Goal: Information Seeking & Learning: Check status

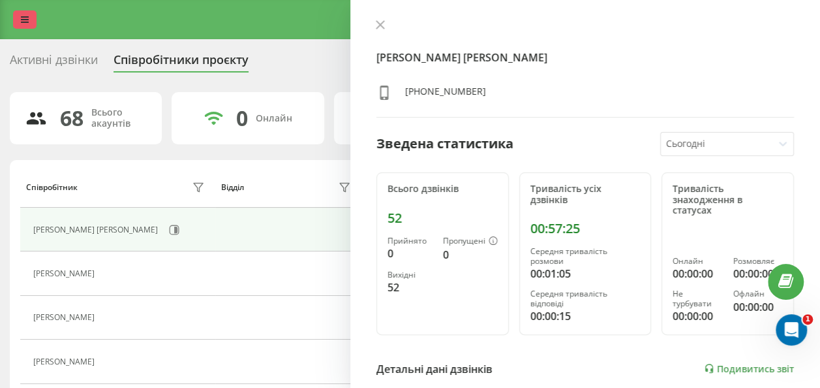
click at [23, 18] on icon at bounding box center [25, 19] width 8 height 9
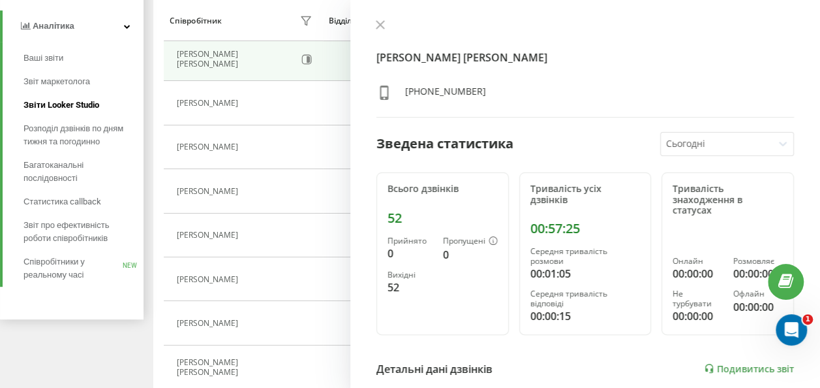
scroll to position [261, 0]
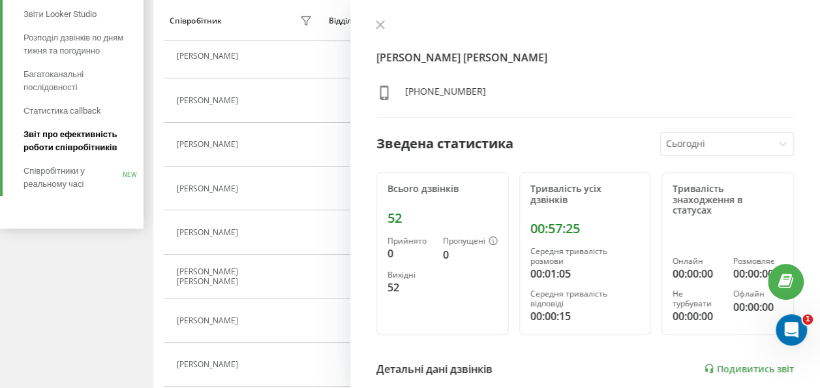
click at [93, 138] on span "Звіт про ефективність роботи співробітників" at bounding box center [80, 141] width 114 height 26
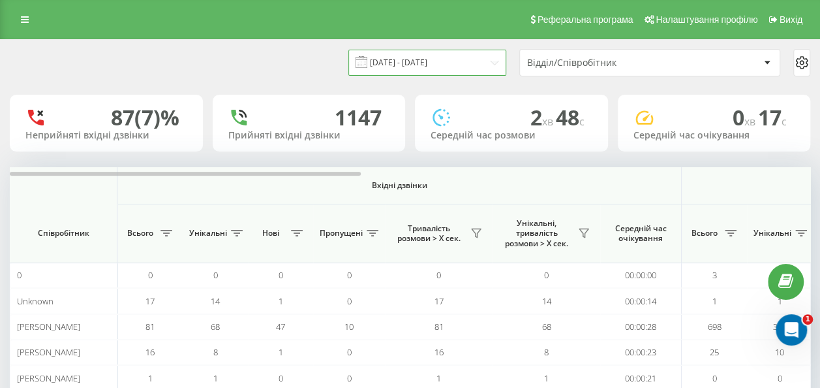
click at [448, 64] on input "21.07.2025 - 21.08.2025" at bounding box center [428, 62] width 158 height 25
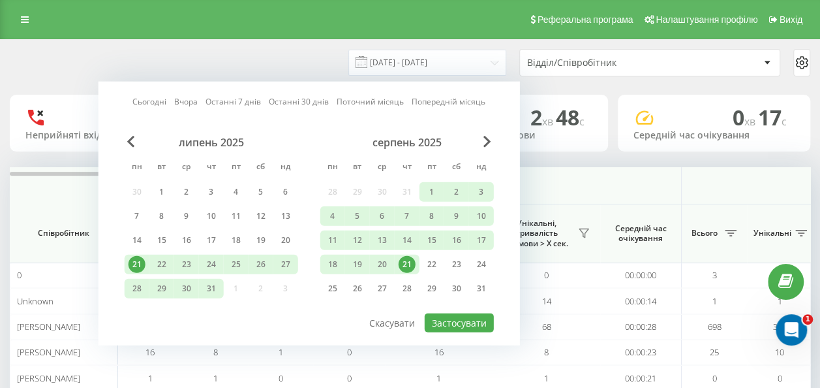
click at [408, 263] on div "21" at bounding box center [407, 264] width 17 height 17
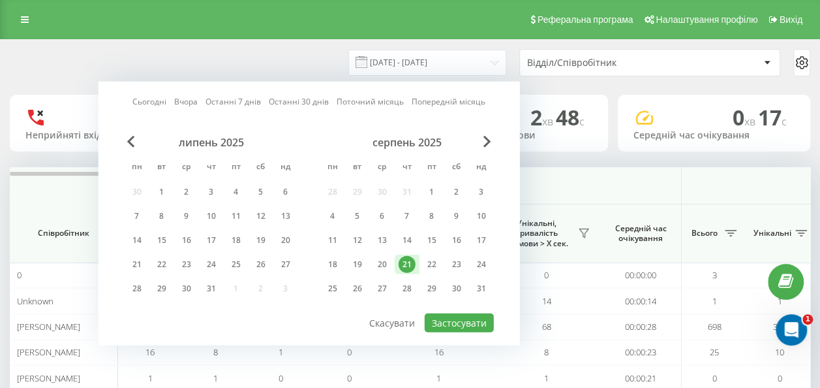
click at [408, 263] on div "21" at bounding box center [407, 264] width 17 height 17
click at [475, 315] on button "Застосувати" at bounding box center [459, 322] width 69 height 19
type input "21.08.2025 - 21.08.2025"
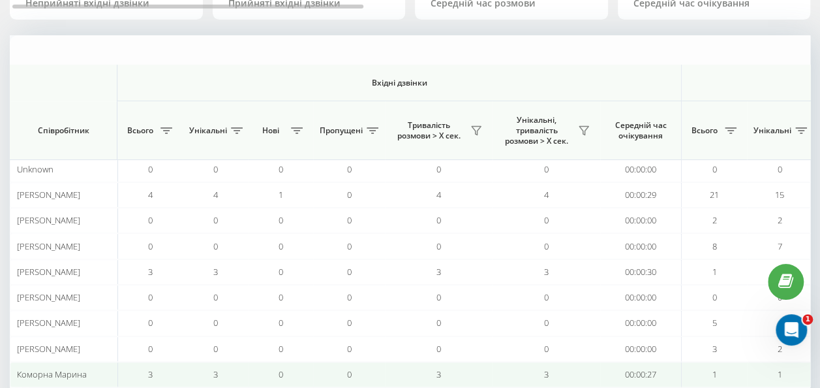
scroll to position [191, 0]
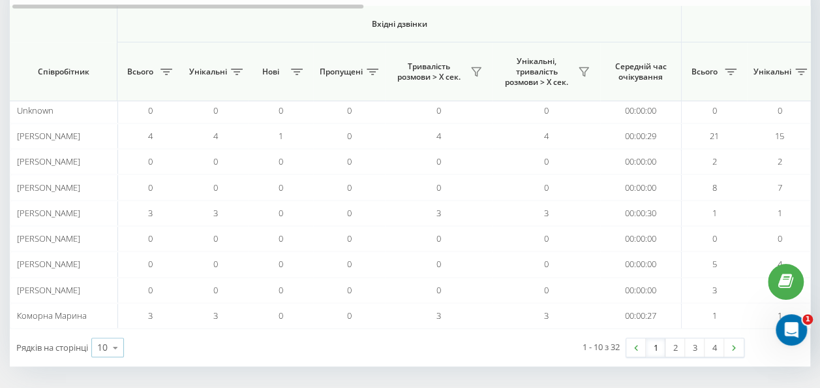
click at [114, 347] on icon at bounding box center [116, 347] width 20 height 25
click at [108, 304] on span "50" at bounding box center [102, 310] width 10 height 12
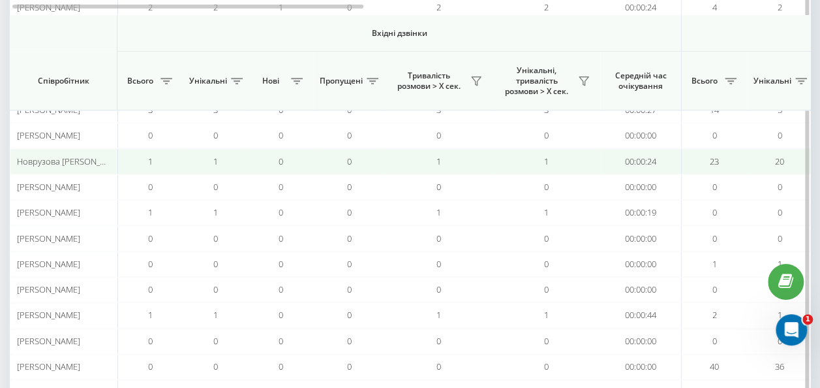
scroll to position [718, 0]
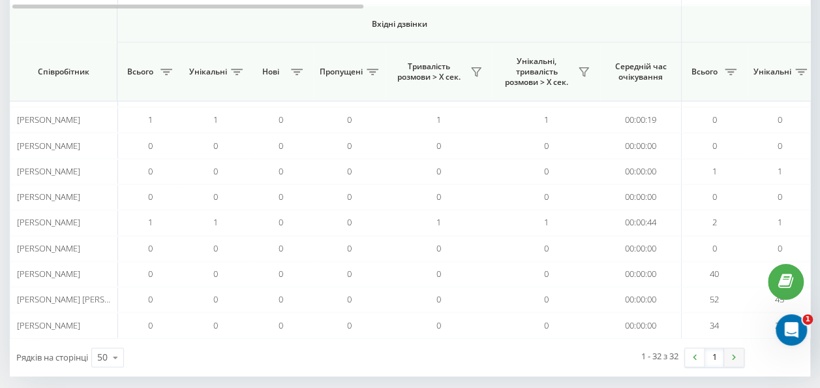
click at [741, 348] on link at bounding box center [735, 357] width 20 height 18
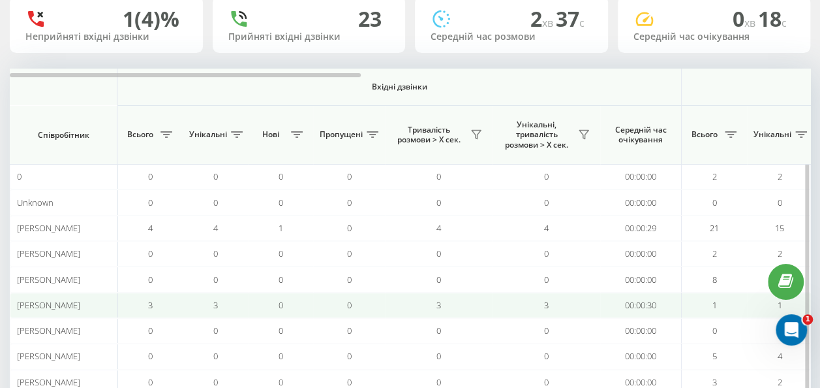
scroll to position [85, 0]
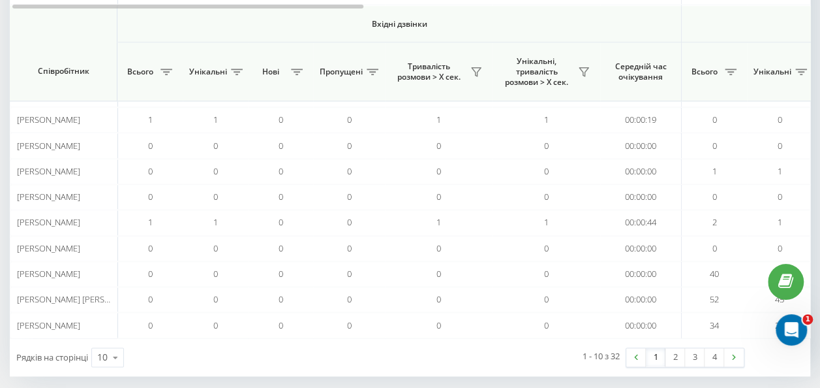
scroll to position [191, 0]
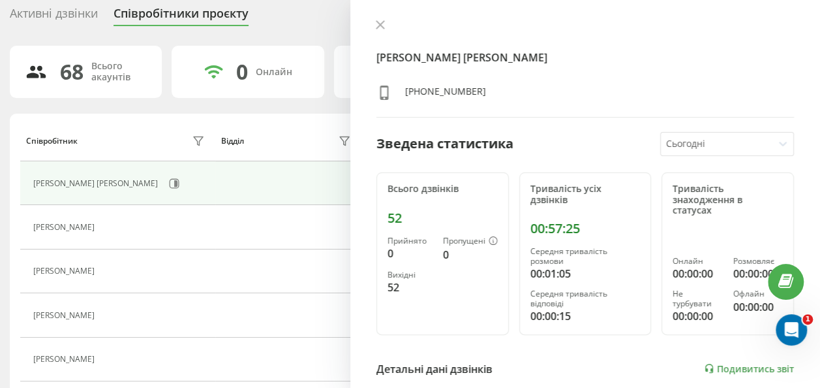
scroll to position [53, 0]
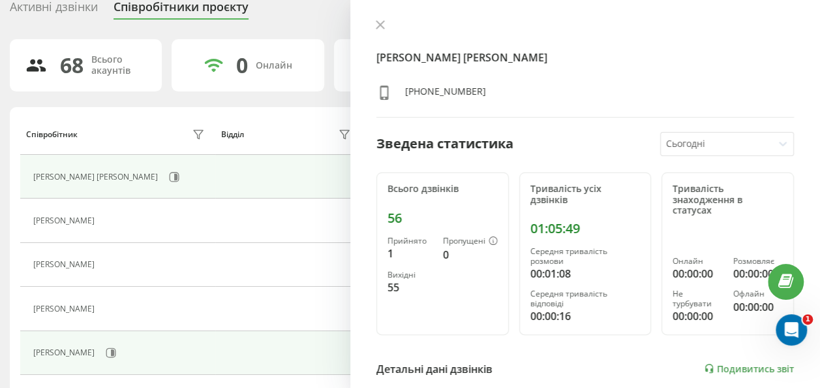
drag, startPoint x: 165, startPoint y: 336, endPoint x: 171, endPoint y: 339, distance: 6.7
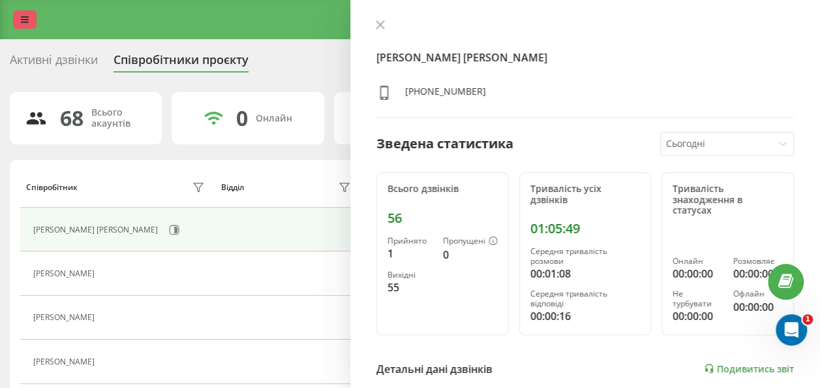
click at [26, 21] on icon at bounding box center [25, 19] width 8 height 9
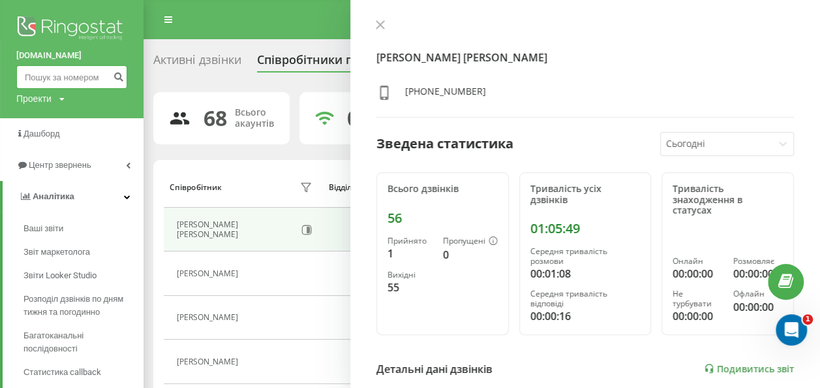
click at [74, 81] on input at bounding box center [71, 76] width 111 height 23
paste input "0632352284"
type input "0632352284"
click at [119, 75] on icon "submit" at bounding box center [118, 75] width 11 height 8
